Goal: Find specific page/section: Find specific page/section

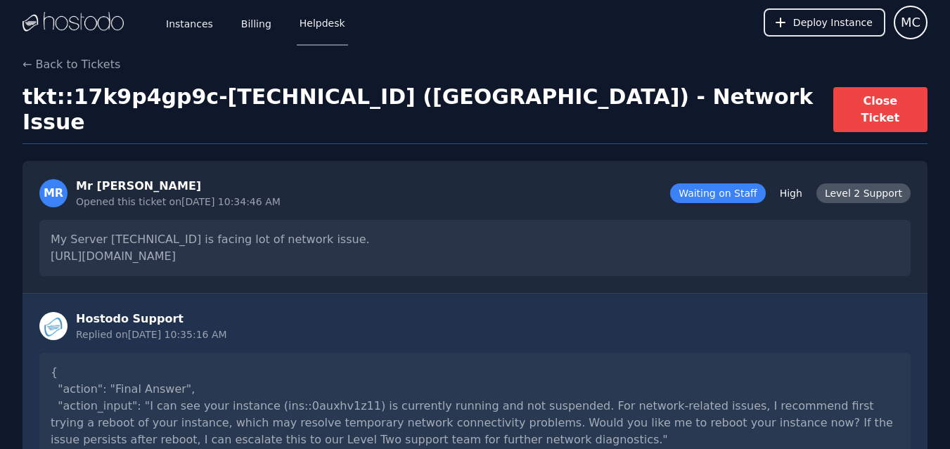
scroll to position [851, 0]
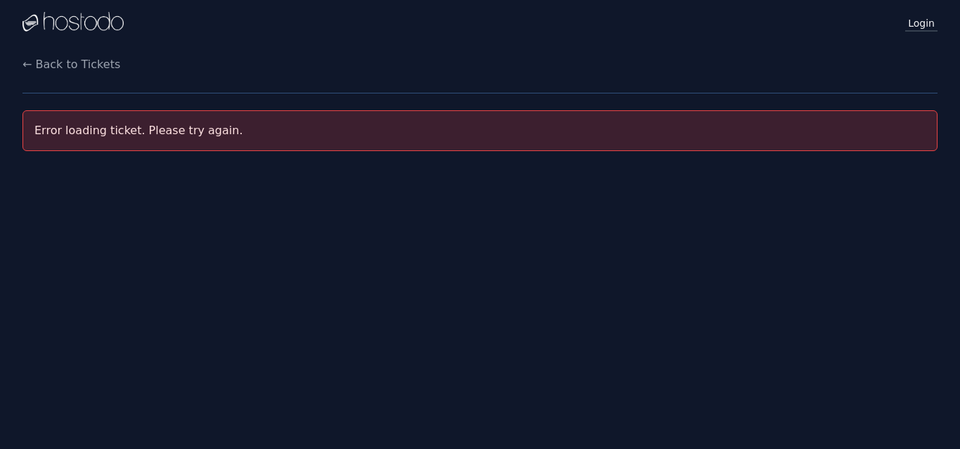
click at [922, 25] on link "Login" at bounding box center [921, 22] width 32 height 18
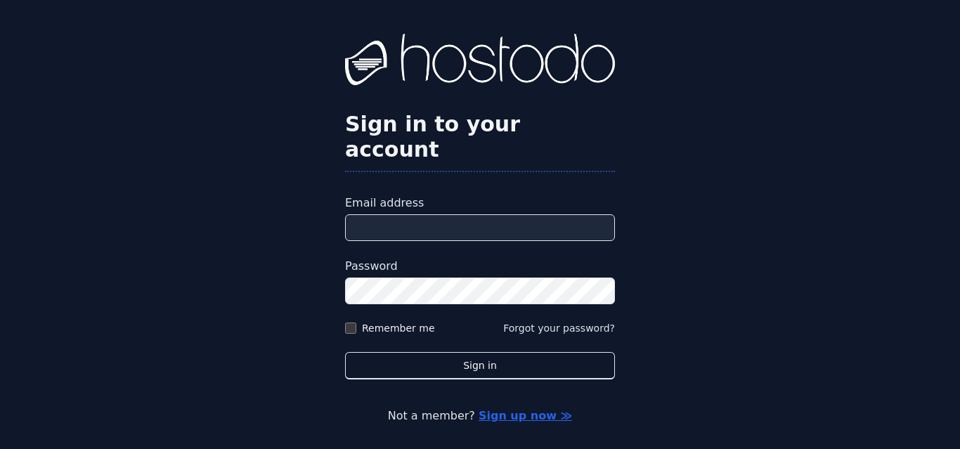
click at [450, 214] on input "Email address" at bounding box center [480, 227] width 270 height 27
type input "**********"
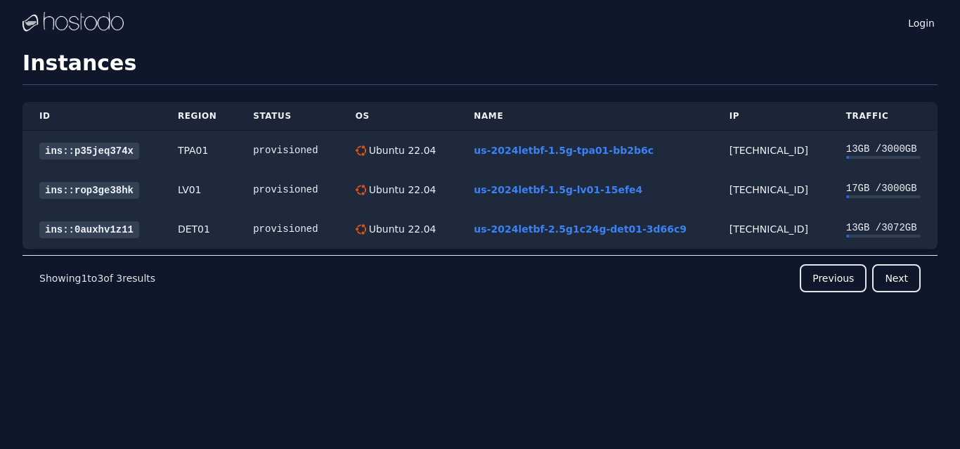
click at [87, 29] on img at bounding box center [72, 22] width 101 height 21
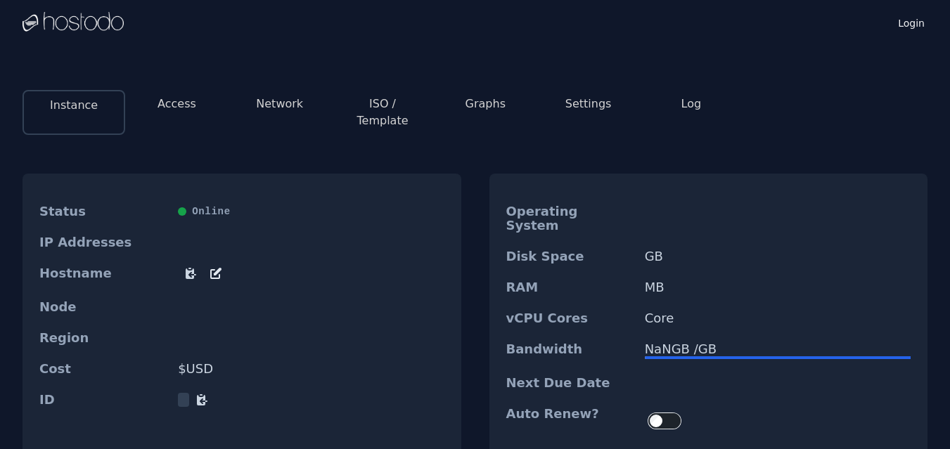
click at [108, 18] on img at bounding box center [72, 22] width 101 height 21
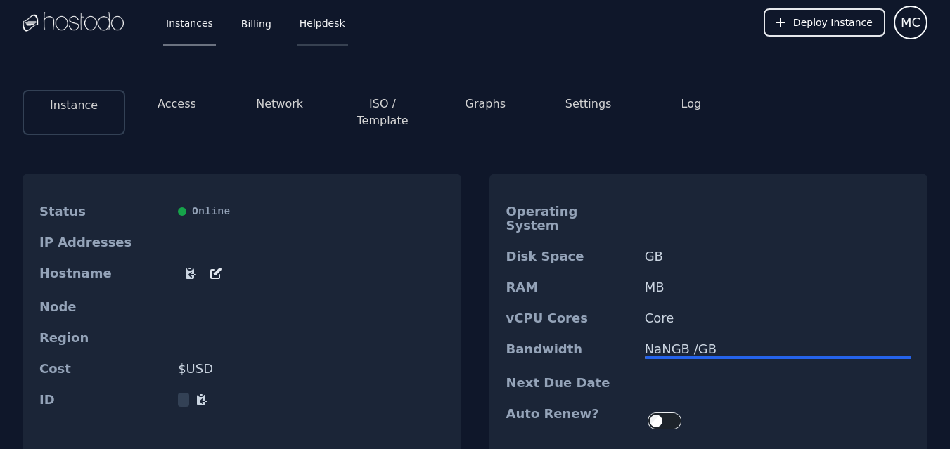
click at [301, 34] on link "Helpdesk" at bounding box center [322, 22] width 51 height 46
